Goal: Obtain resource: Download file/media

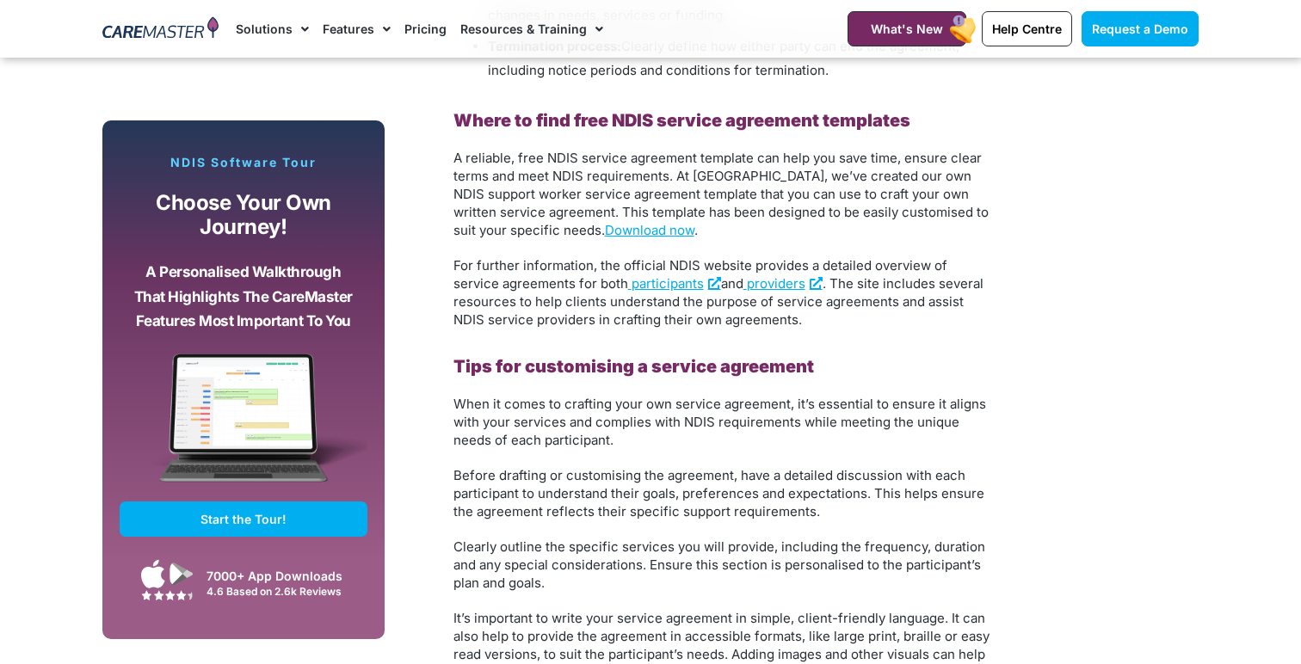
scroll to position [2432, 0]
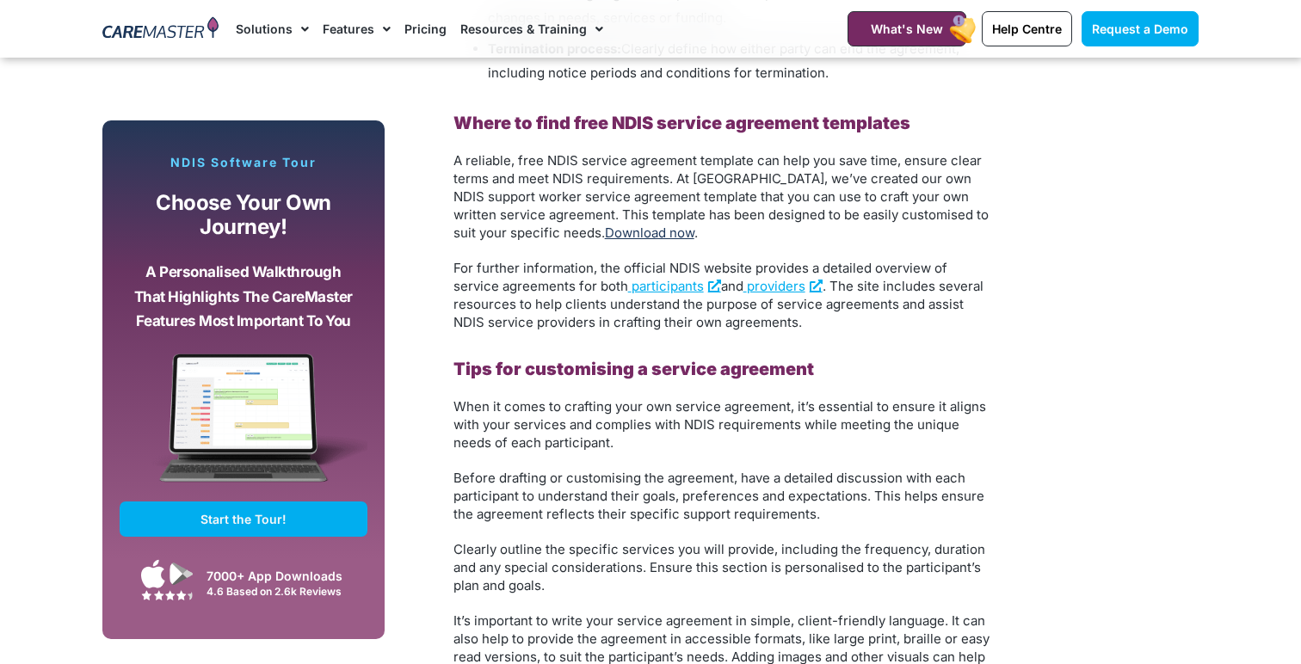
click at [622, 234] on link "Download now" at bounding box center [649, 233] width 89 height 16
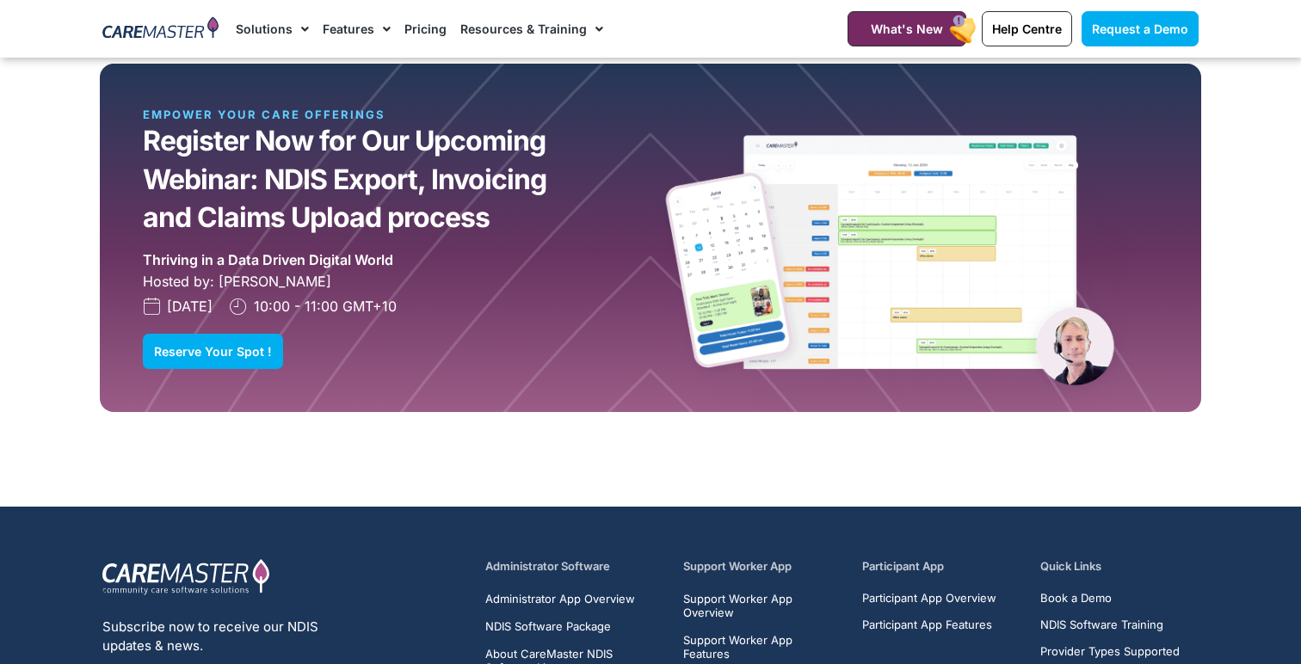
scroll to position [4920, 0]
